Goal: Complete application form

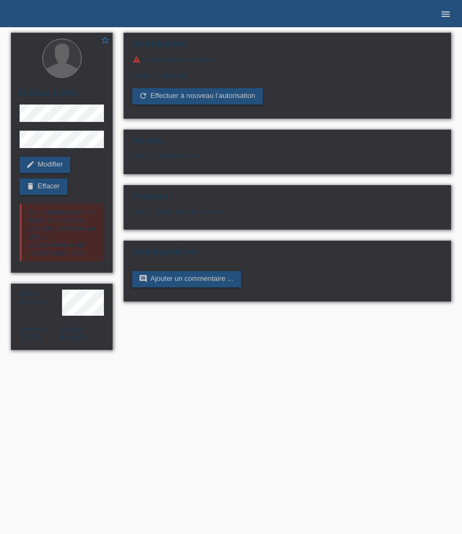
click at [447, 16] on icon "menu" at bounding box center [445, 14] width 11 height 11
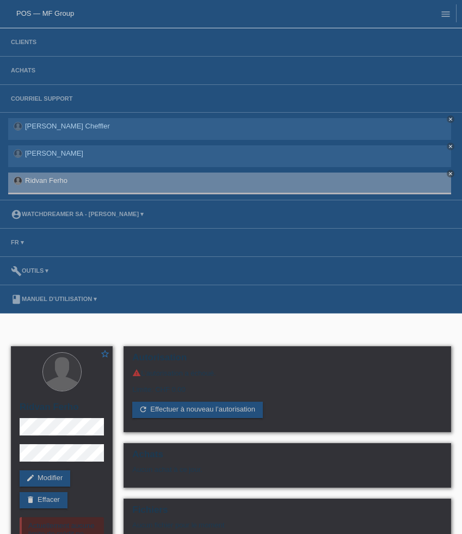
click at [76, 38] on li "Clients" at bounding box center [231, 42] width 462 height 28
click at [35, 41] on link "Clients" at bounding box center [23, 42] width 36 height 7
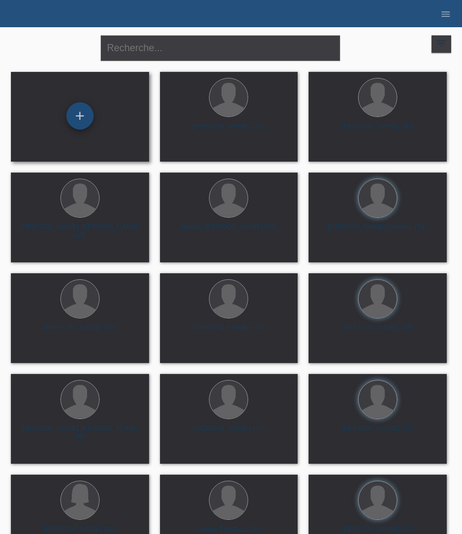
click at [75, 120] on div "+" at bounding box center [79, 115] width 27 height 27
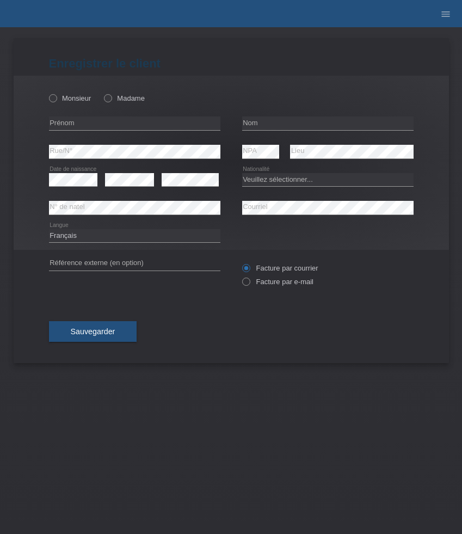
click at [67, 93] on div "Monsieur Madame" at bounding box center [134, 98] width 171 height 22
click at [66, 98] on label "Monsieur" at bounding box center [70, 98] width 42 height 8
click at [56, 98] on input "Monsieur" at bounding box center [52, 97] width 7 height 7
radio input "true"
click at [94, 120] on input "text" at bounding box center [134, 123] width 171 height 14
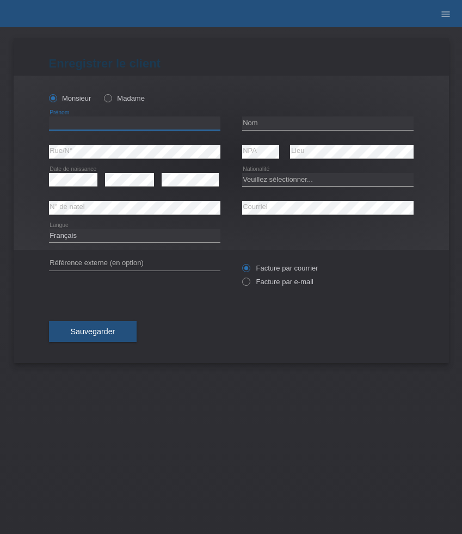
click at [94, 120] on input "text" at bounding box center [134, 123] width 171 height 14
paste input "[PERSON_NAME]"
type input "[PERSON_NAME]"
click at [266, 122] on input "text" at bounding box center [327, 123] width 171 height 14
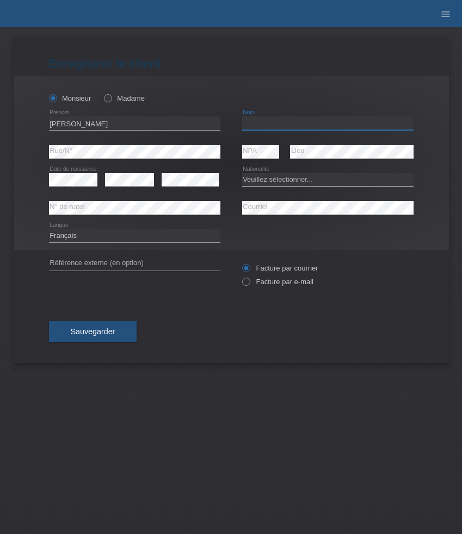
paste input "Wasser"
type input "Wasser"
click at [271, 180] on select "Veuillez sélectionner... Suisse Allemagne Autriche Liechtenstein ------------ A…" at bounding box center [327, 179] width 171 height 13
select select "CH"
click at [242, 173] on select "Veuillez sélectionner... Suisse Allemagne Autriche Liechtenstein ------------ A…" at bounding box center [327, 179] width 171 height 13
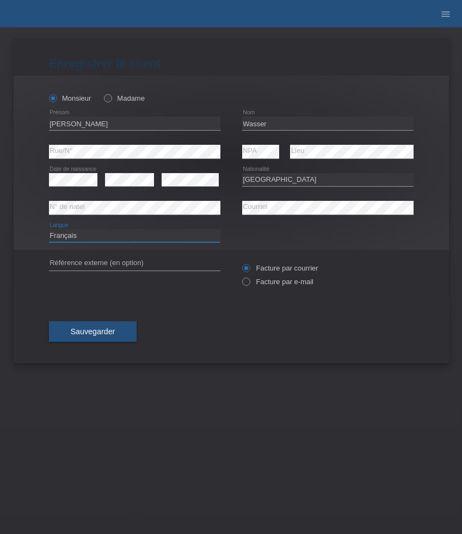
click at [107, 237] on select "Deutsch Français Italiano English" at bounding box center [134, 235] width 171 height 13
select select "de"
click at [49, 229] on select "Deutsch Français Italiano English" at bounding box center [134, 235] width 171 height 13
click at [290, 280] on label "Facture par e-mail" at bounding box center [277, 282] width 71 height 8
click at [249, 280] on input "Facture par e-mail" at bounding box center [245, 285] width 7 height 14
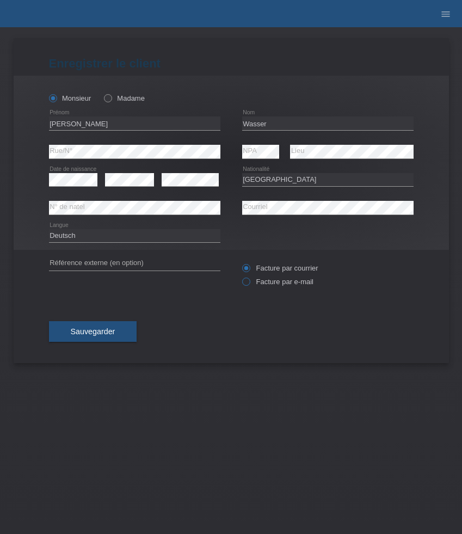
radio input "true"
click at [85, 335] on span "Sauvegarder" at bounding box center [93, 331] width 45 height 9
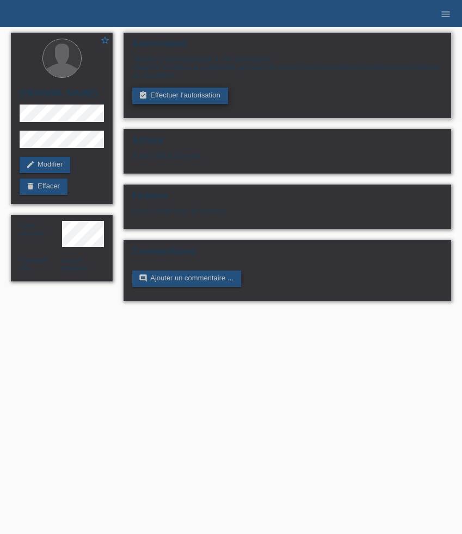
click at [201, 100] on link "assignment_turned_in Effectuer l’autorisation" at bounding box center [179, 96] width 95 height 16
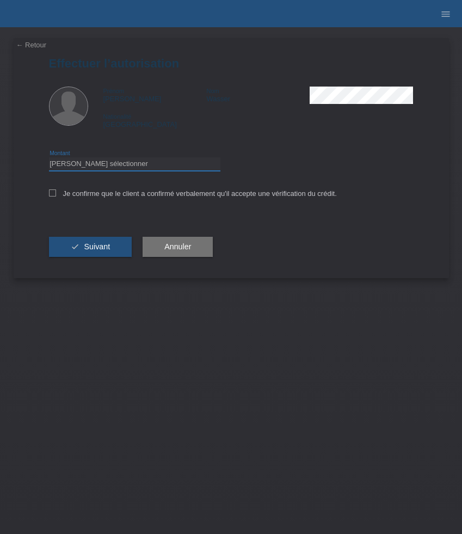
click at [181, 164] on select "Veuillez sélectionner CHF 1.00 - CHF 499.00 CHF 500.00 - CHF 1'999.00 CHF 2'000…" at bounding box center [134, 163] width 171 height 13
select select "3"
click at [49, 159] on select "Veuillez sélectionner CHF 1.00 - CHF 499.00 CHF 500.00 - CHF 1'999.00 CHF 2'000…" at bounding box center [134, 163] width 171 height 13
click at [115, 193] on label "Je confirme que le client a confirmé verbalement qu'il accepte une vérification…" at bounding box center [193, 193] width 288 height 8
click at [56, 193] on input "Je confirme que le client a confirmé verbalement qu'il accepte une vérification…" at bounding box center [52, 192] width 7 height 7
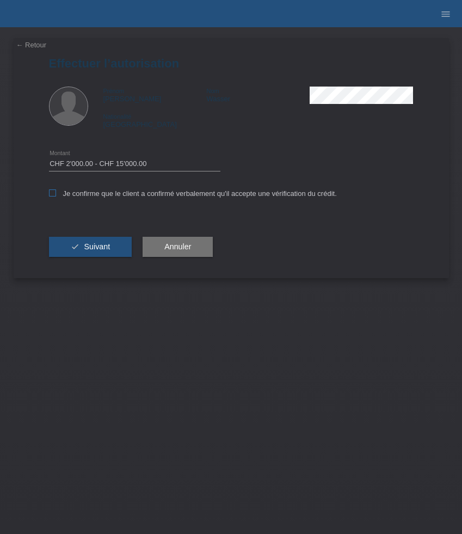
checkbox input "true"
click at [109, 238] on div "check Suivant" at bounding box center [90, 247] width 83 height 63
click at [107, 248] on span "Suivant" at bounding box center [97, 246] width 26 height 9
